Goal: Find contact information: Find contact information

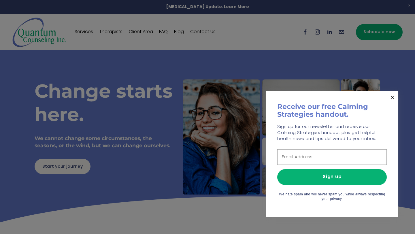
click at [198, 110] on div at bounding box center [207, 117] width 415 height 234
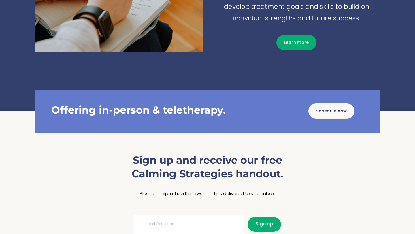
scroll to position [743, 0]
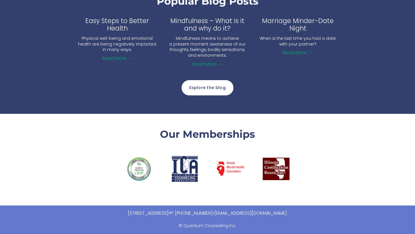
drag, startPoint x: 338, startPoint y: 210, endPoint x: 251, endPoint y: 215, distance: 87.3
click at [251, 215] on p "6912 Main Street, Suite 123 Downers Grove, IL 60516 • P: (630) 707-7217 • info@…" at bounding box center [208, 214] width 346 height 8
copy link "[EMAIL_ADDRESS][DOMAIN_NAME]"
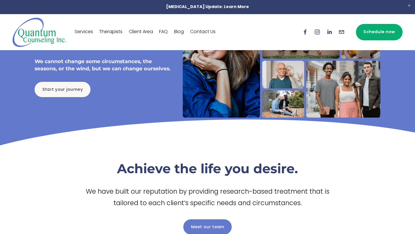
scroll to position [0, 0]
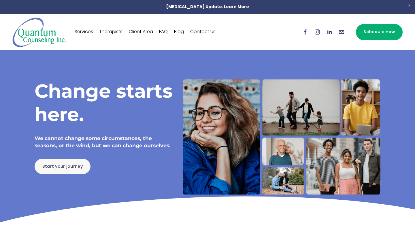
click at [113, 31] on link "Therapists" at bounding box center [110, 31] width 23 height 9
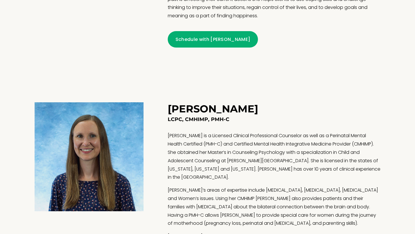
scroll to position [635, 0]
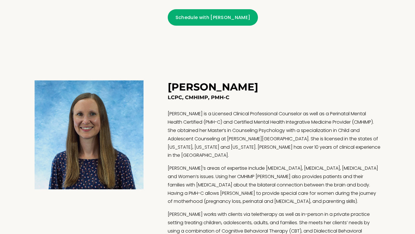
drag, startPoint x: 166, startPoint y: 87, endPoint x: 256, endPoint y: 86, distance: 90.2
click at [256, 86] on figure "[PERSON_NAME] LCPC, CMHIMP, PMH-C [PERSON_NAME] is a Licensed Clinical Professi…" at bounding box center [208, 183] width 346 height 207
copy h3 "[PERSON_NAME]"
drag, startPoint x: 213, startPoint y: 114, endPoint x: 304, endPoint y: 112, distance: 91.1
click at [304, 112] on p "[PERSON_NAME] is a Licensed Clinical Professional Counselor as well as a Perina…" at bounding box center [274, 135] width 213 height 50
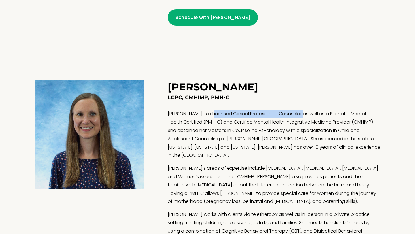
copy p "Licensed Clinical Professional Counselor"
